Goal: Find specific page/section: Find specific page/section

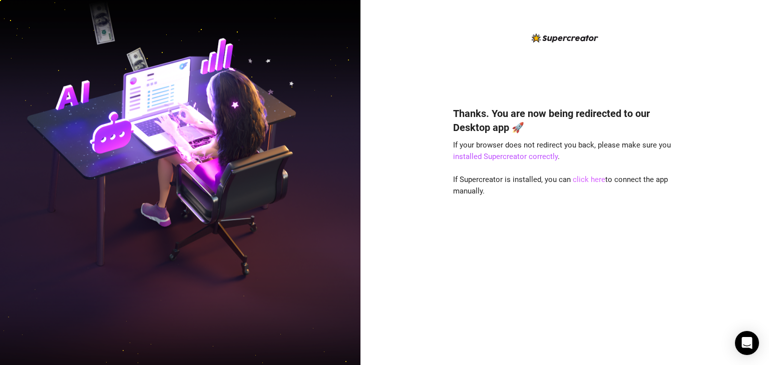
click at [597, 180] on link "click here" at bounding box center [588, 179] width 33 height 9
click at [587, 178] on link "click here" at bounding box center [588, 179] width 33 height 9
click at [575, 183] on link "click here" at bounding box center [588, 179] width 33 height 9
click at [580, 182] on link "click here" at bounding box center [588, 179] width 33 height 9
